Goal: Task Accomplishment & Management: Complete application form

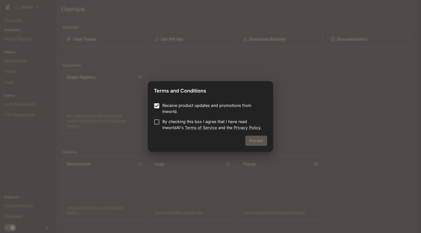
click at [164, 129] on p "By checking this box I agree that I have read InworldAI's Terms of Service and …" at bounding box center [213, 124] width 101 height 12
click at [201, 123] on p "By checking this box I agree that I have read InworldAI's Terms of Service and …" at bounding box center [213, 124] width 101 height 12
click at [262, 140] on button "Proceed" at bounding box center [256, 141] width 22 height 10
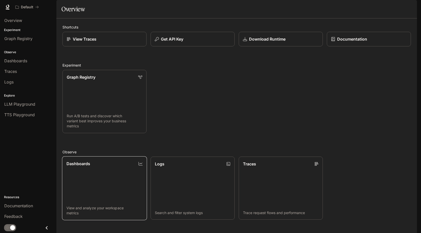
scroll to position [96, 0]
click at [8, 6] on icon at bounding box center [7, 7] width 5 height 5
